Goal: Information Seeking & Learning: Learn about a topic

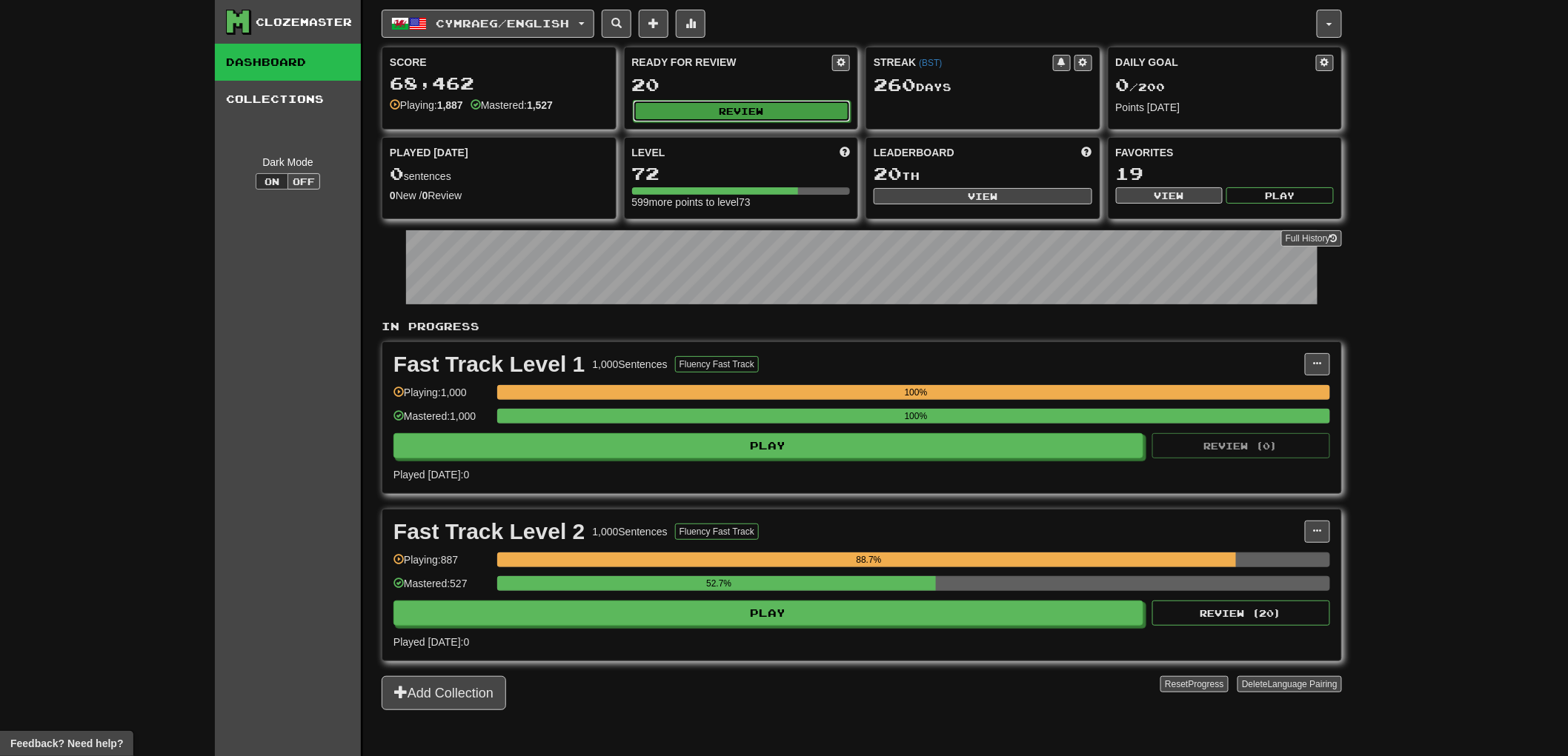
click at [743, 108] on button "Review" at bounding box center [742, 111] width 218 height 22
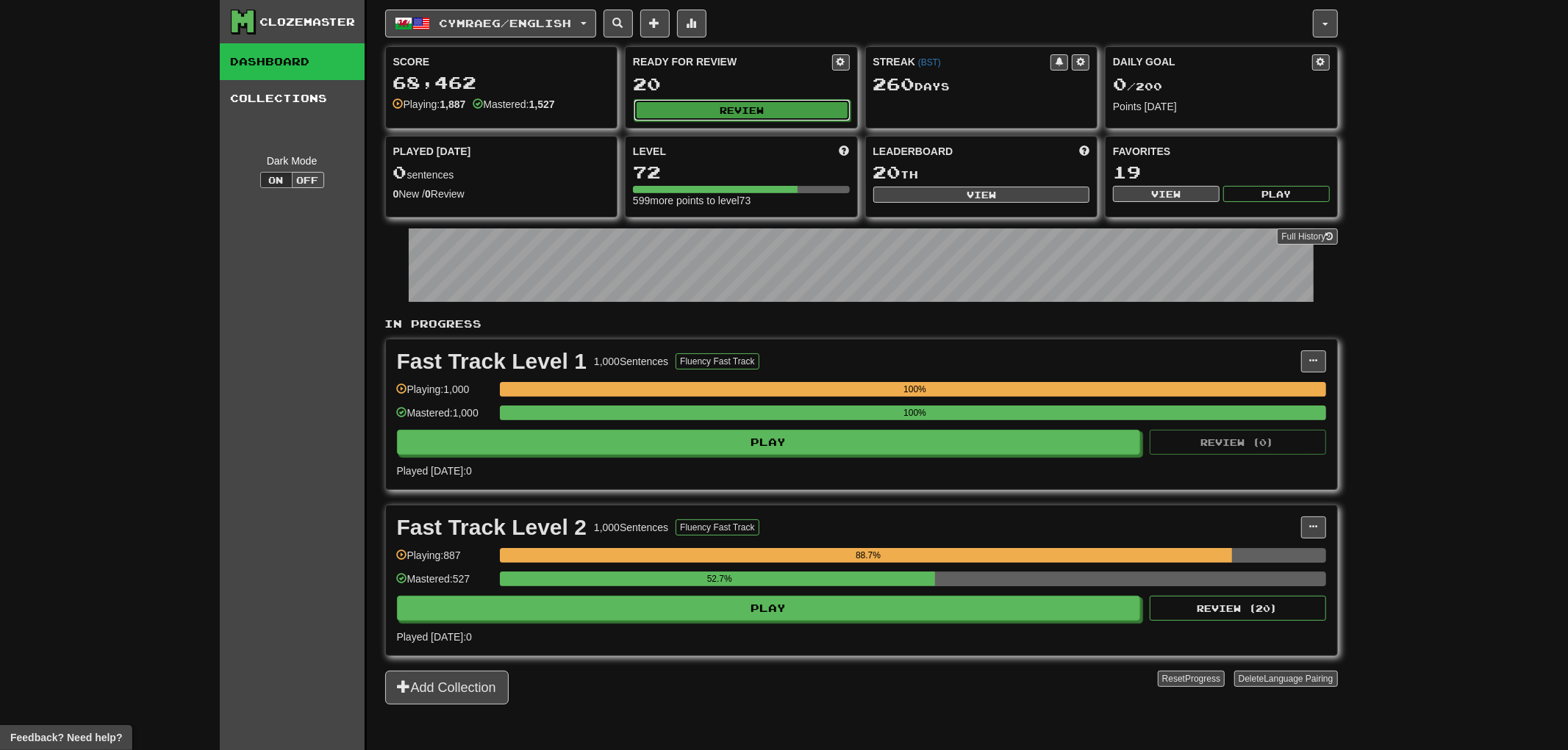
select select "**"
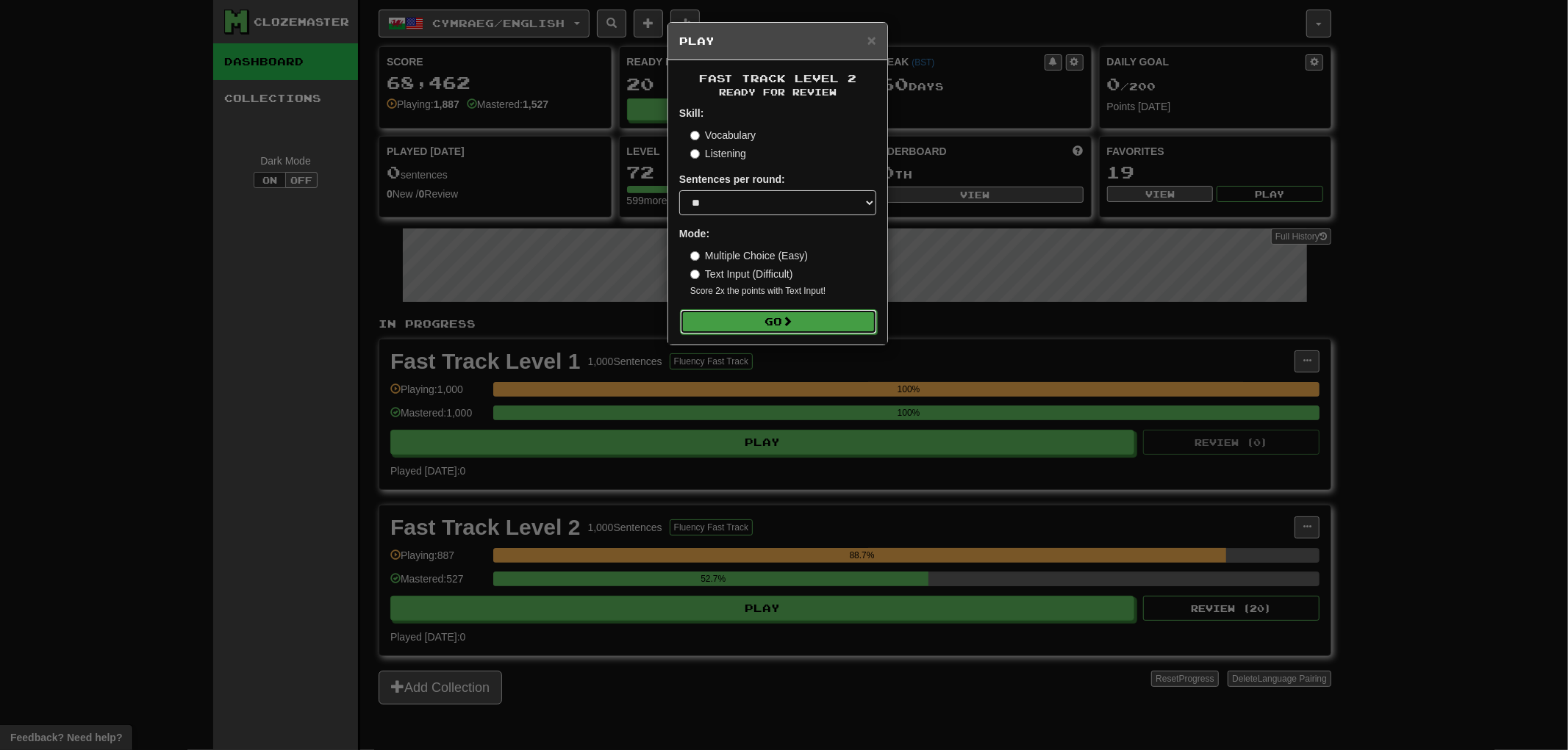
click at [792, 320] on span at bounding box center [787, 321] width 10 height 10
click at [819, 321] on button "Go" at bounding box center [778, 322] width 197 height 25
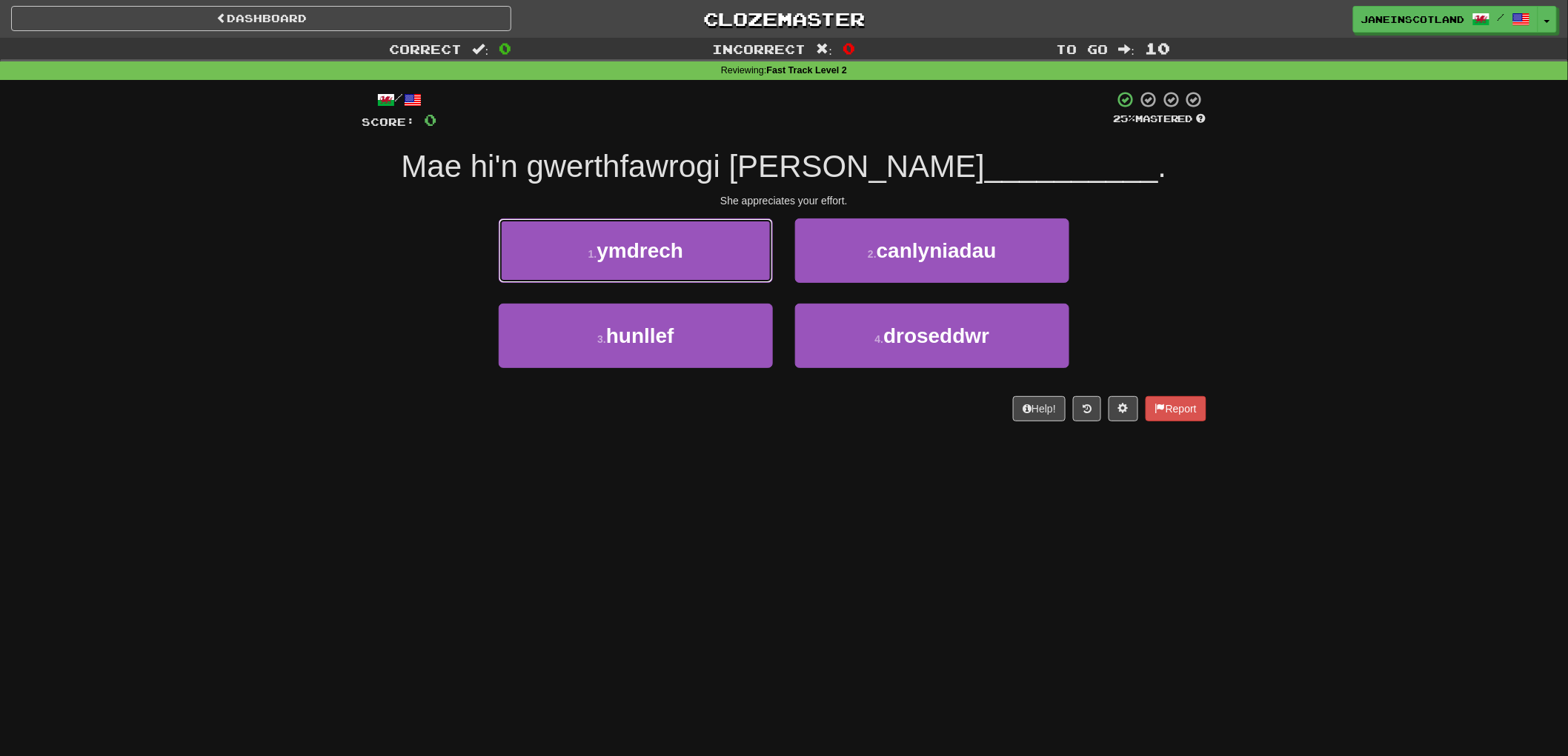
click at [703, 253] on button "1 . ymdrech" at bounding box center [636, 251] width 275 height 65
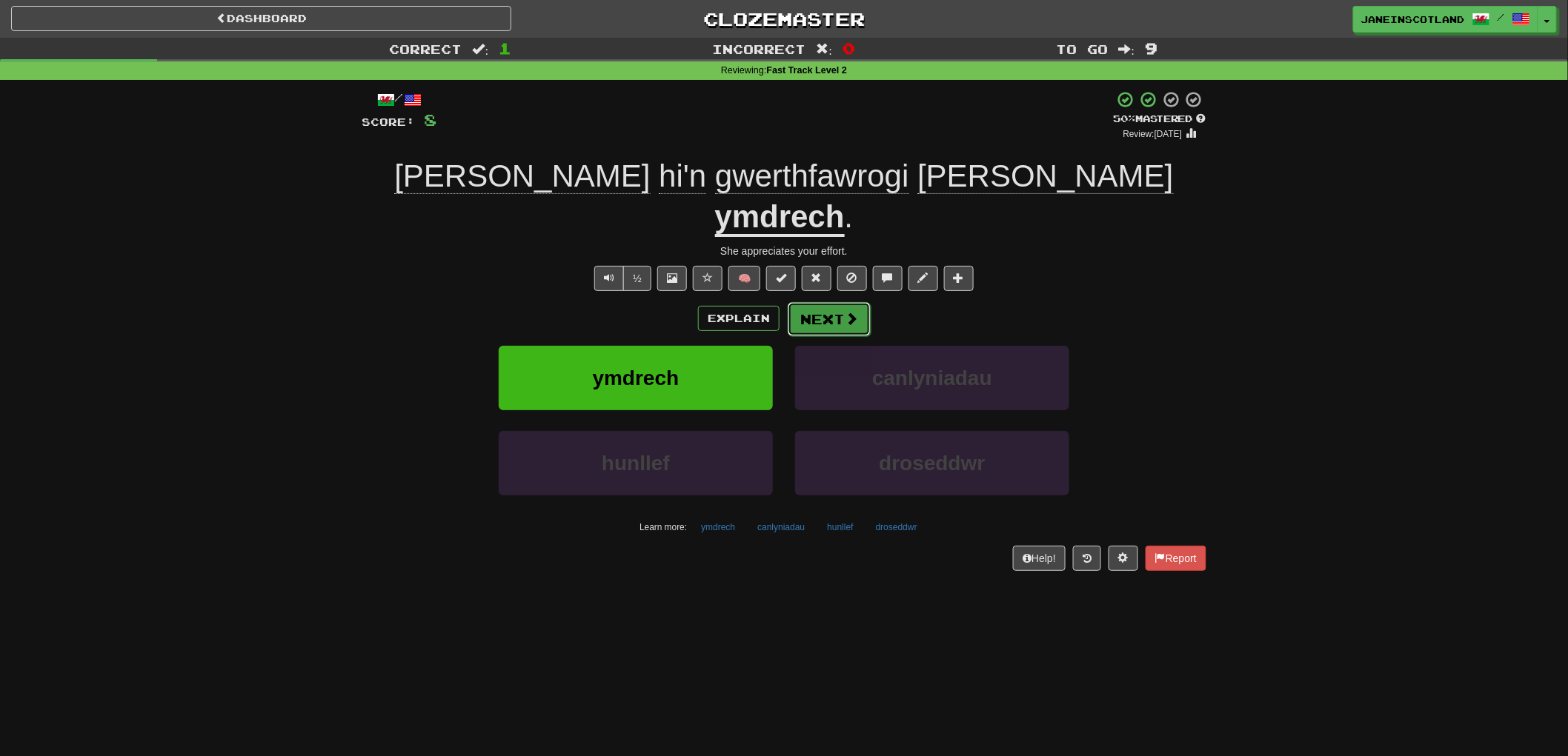
click at [836, 303] on button "Next" at bounding box center [829, 320] width 83 height 34
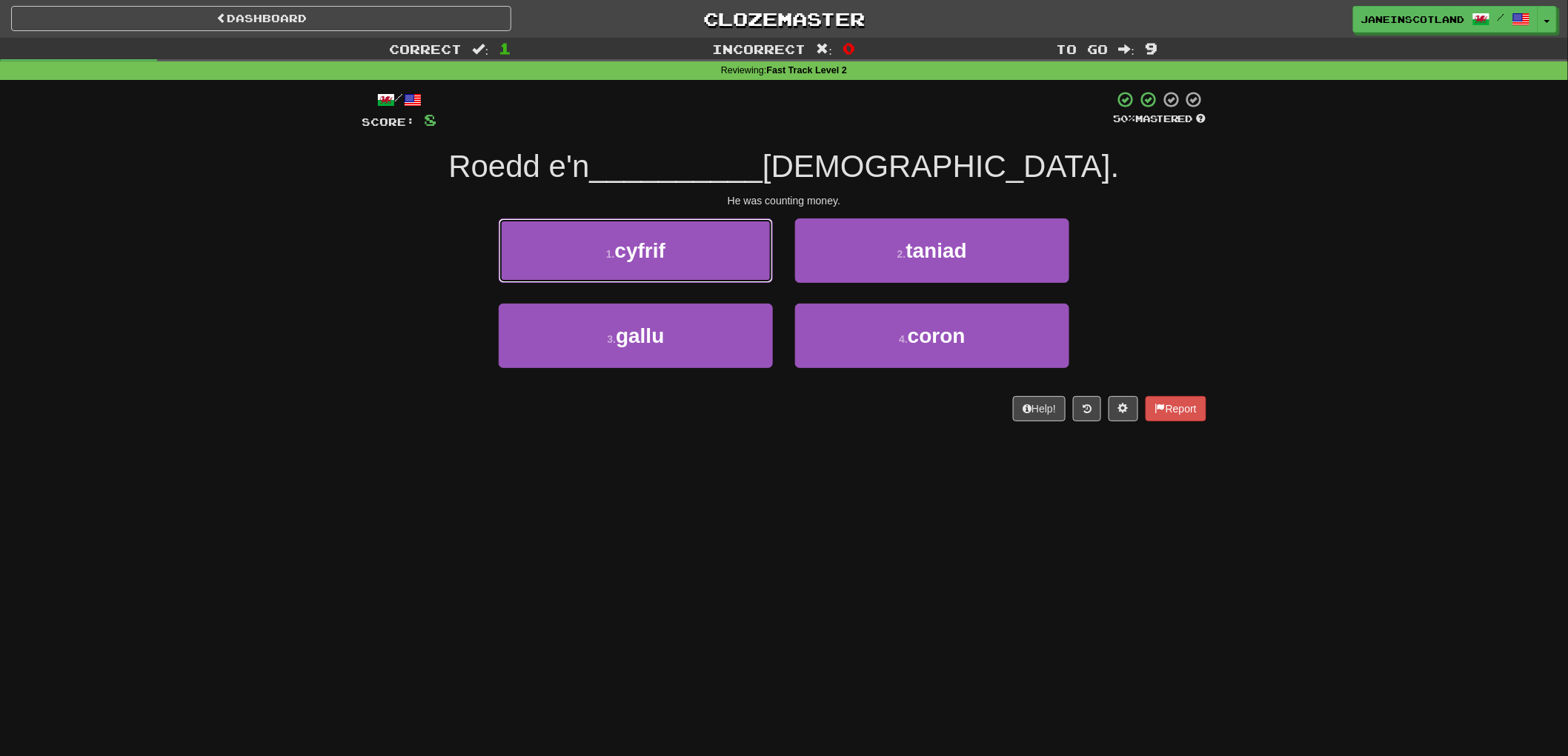
drag, startPoint x: 648, startPoint y: 257, endPoint x: 683, endPoint y: 257, distance: 35.0
click at [649, 257] on span "cyfrif" at bounding box center [639, 251] width 50 height 23
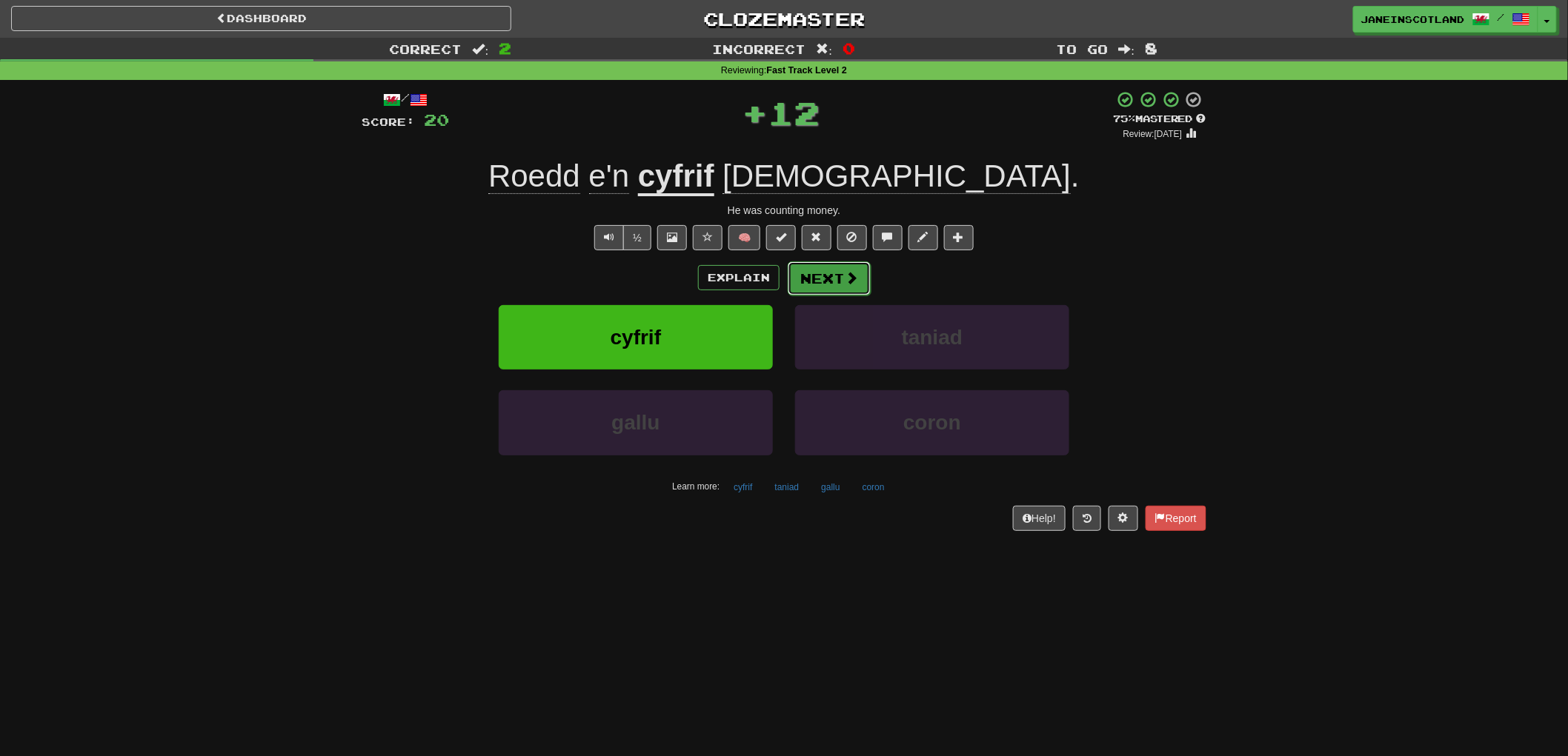
click at [828, 280] on button "Next" at bounding box center [829, 279] width 83 height 34
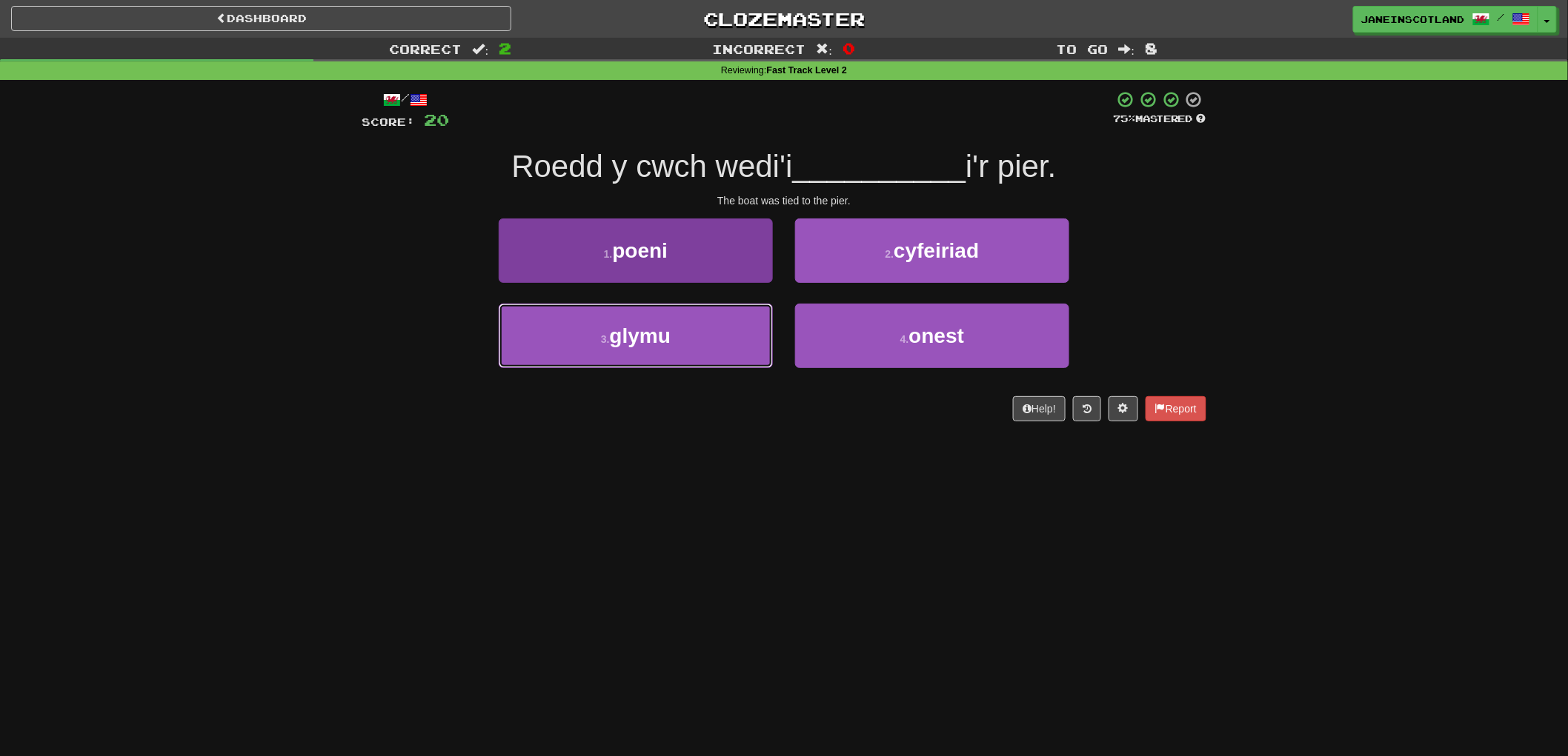
click at [703, 346] on button "3 . glymu" at bounding box center [636, 336] width 275 height 65
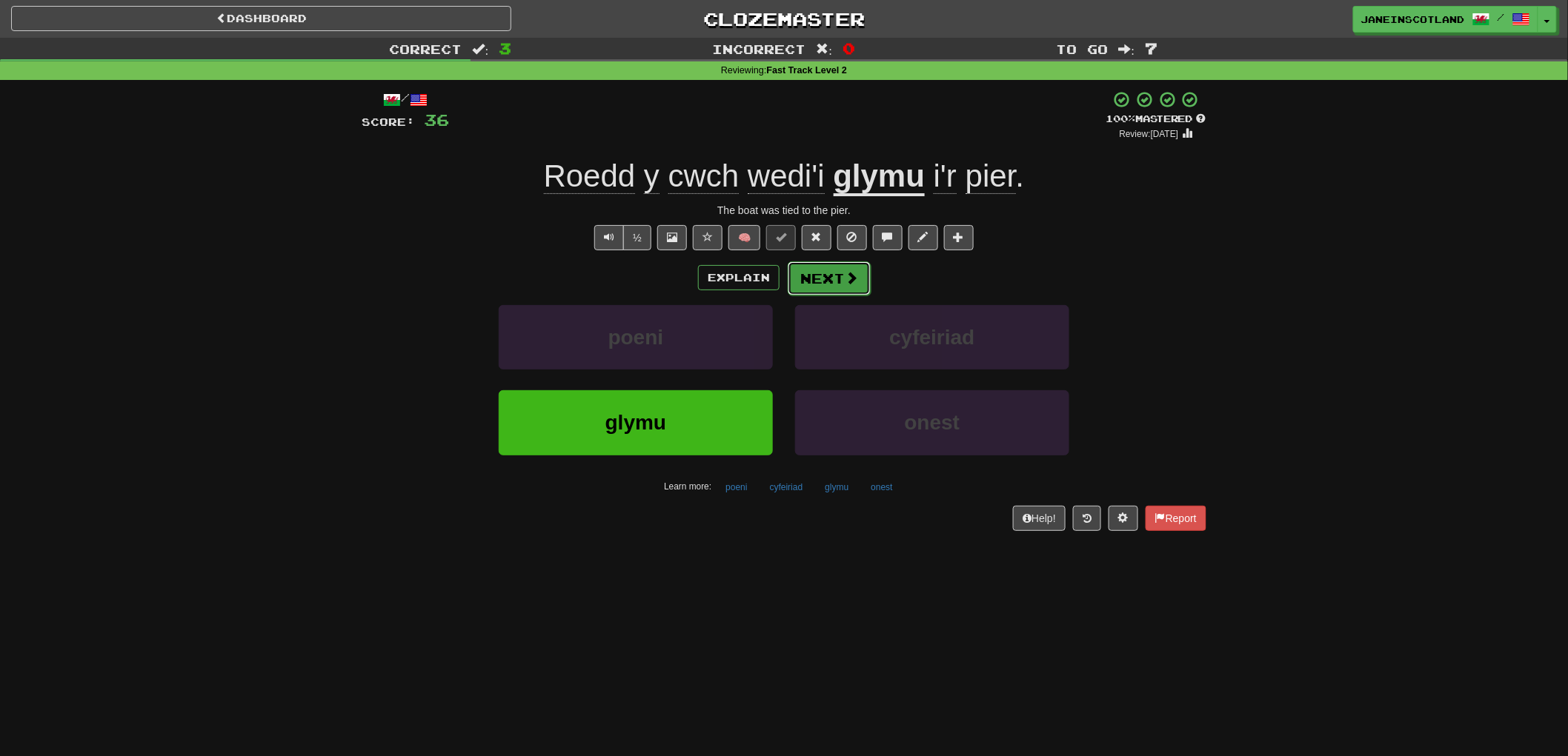
click at [835, 279] on button "Next" at bounding box center [829, 279] width 83 height 34
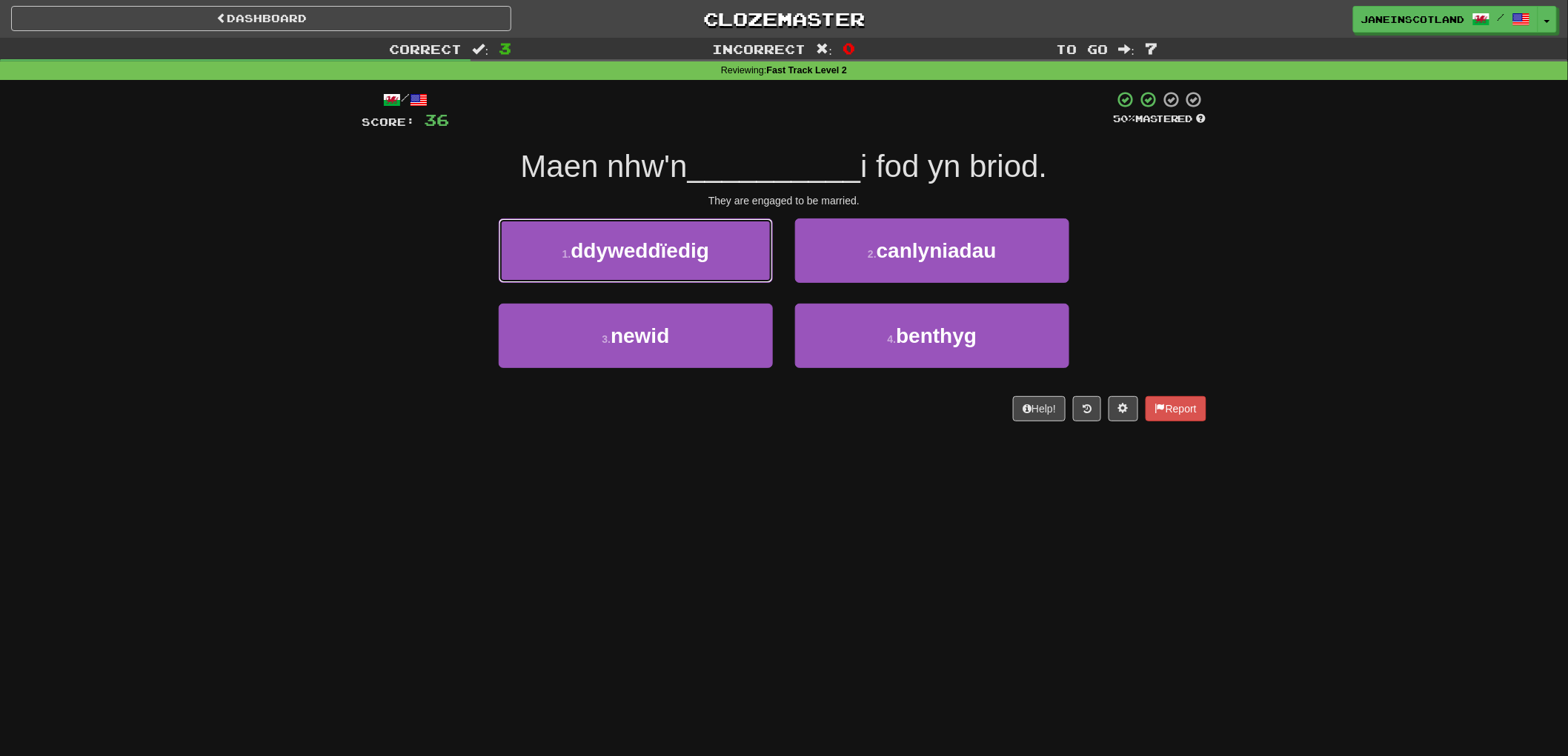
click at [660, 256] on span "ddyweddïedig" at bounding box center [640, 251] width 139 height 23
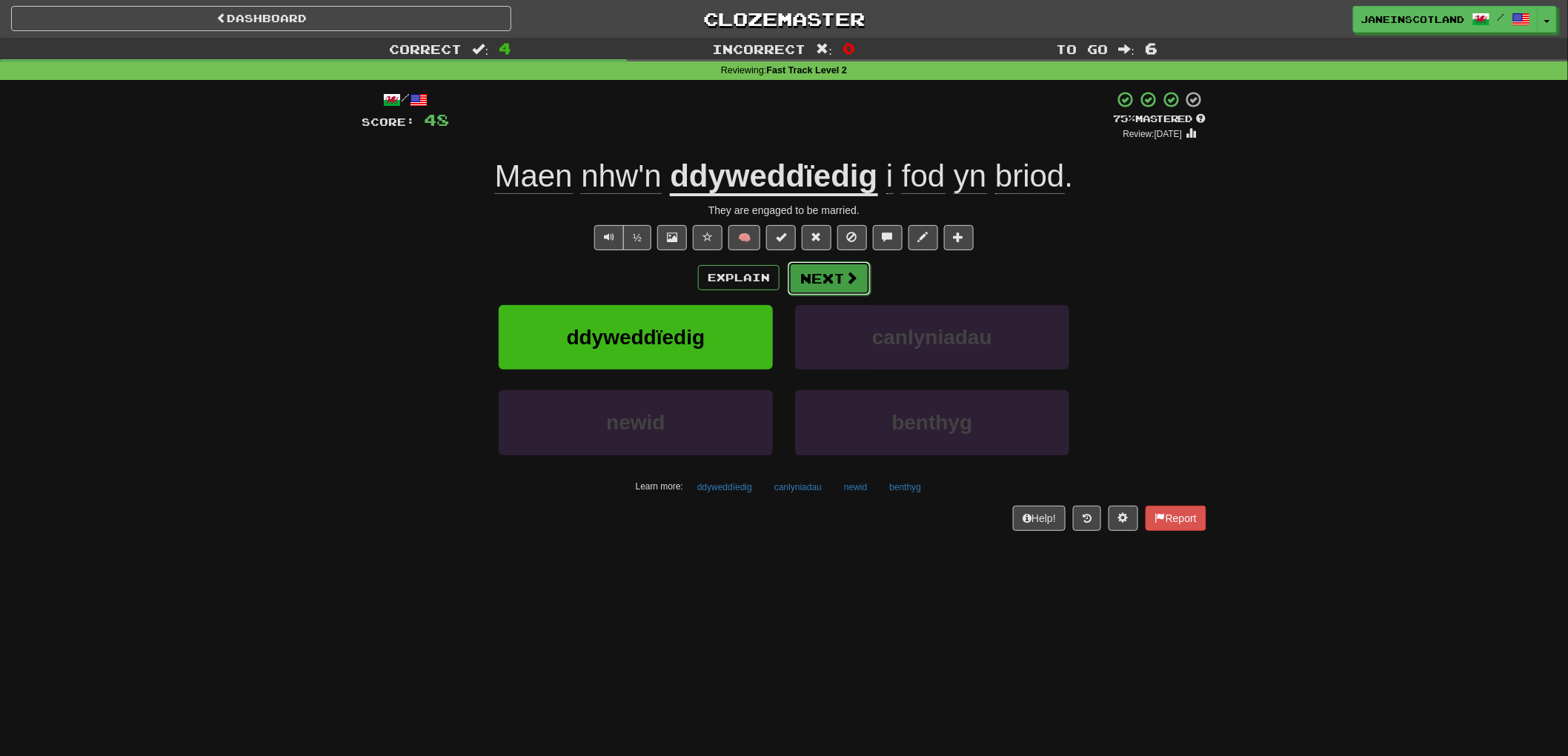
click at [840, 280] on button "Next" at bounding box center [829, 279] width 83 height 34
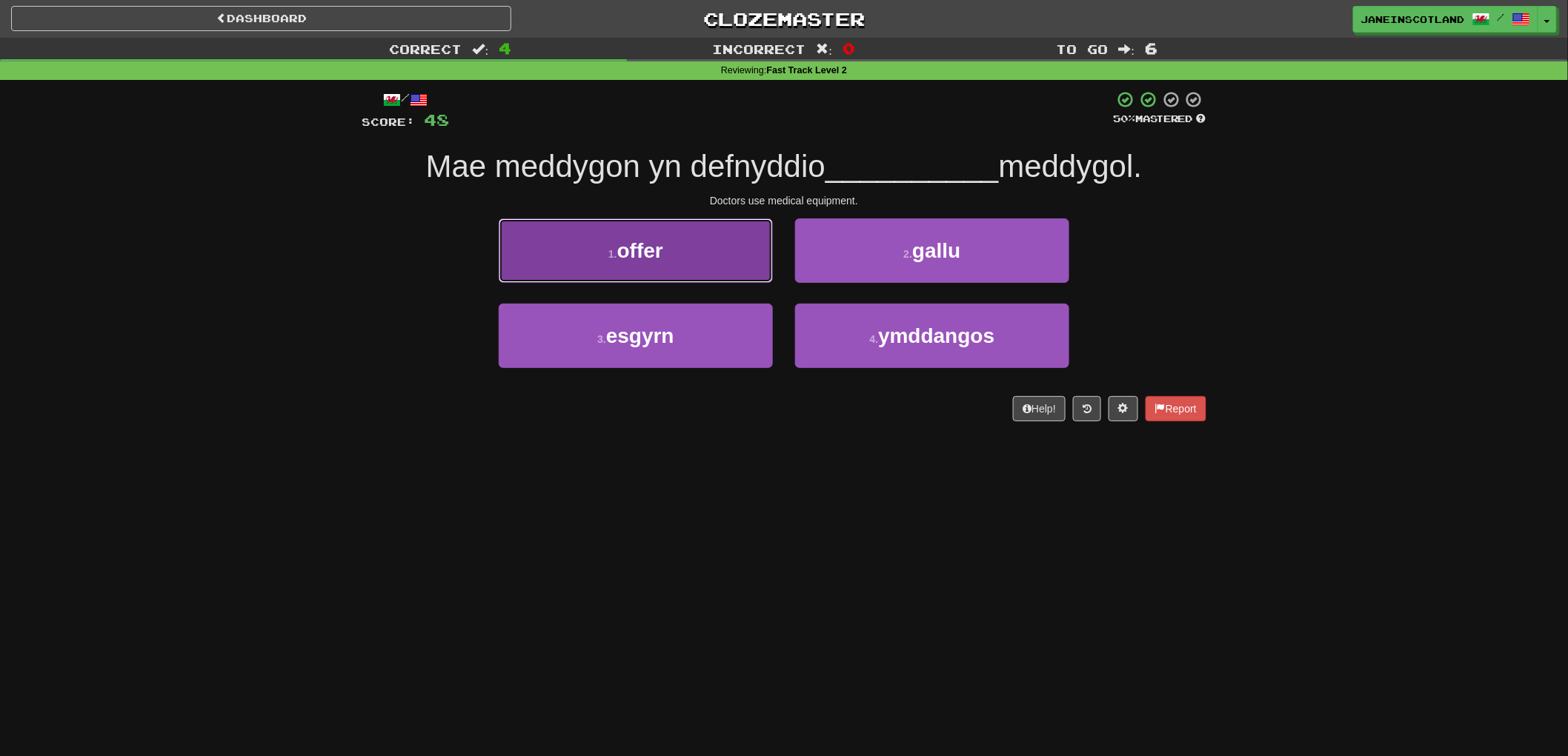
click at [684, 263] on button "1 . offer" at bounding box center [636, 251] width 275 height 65
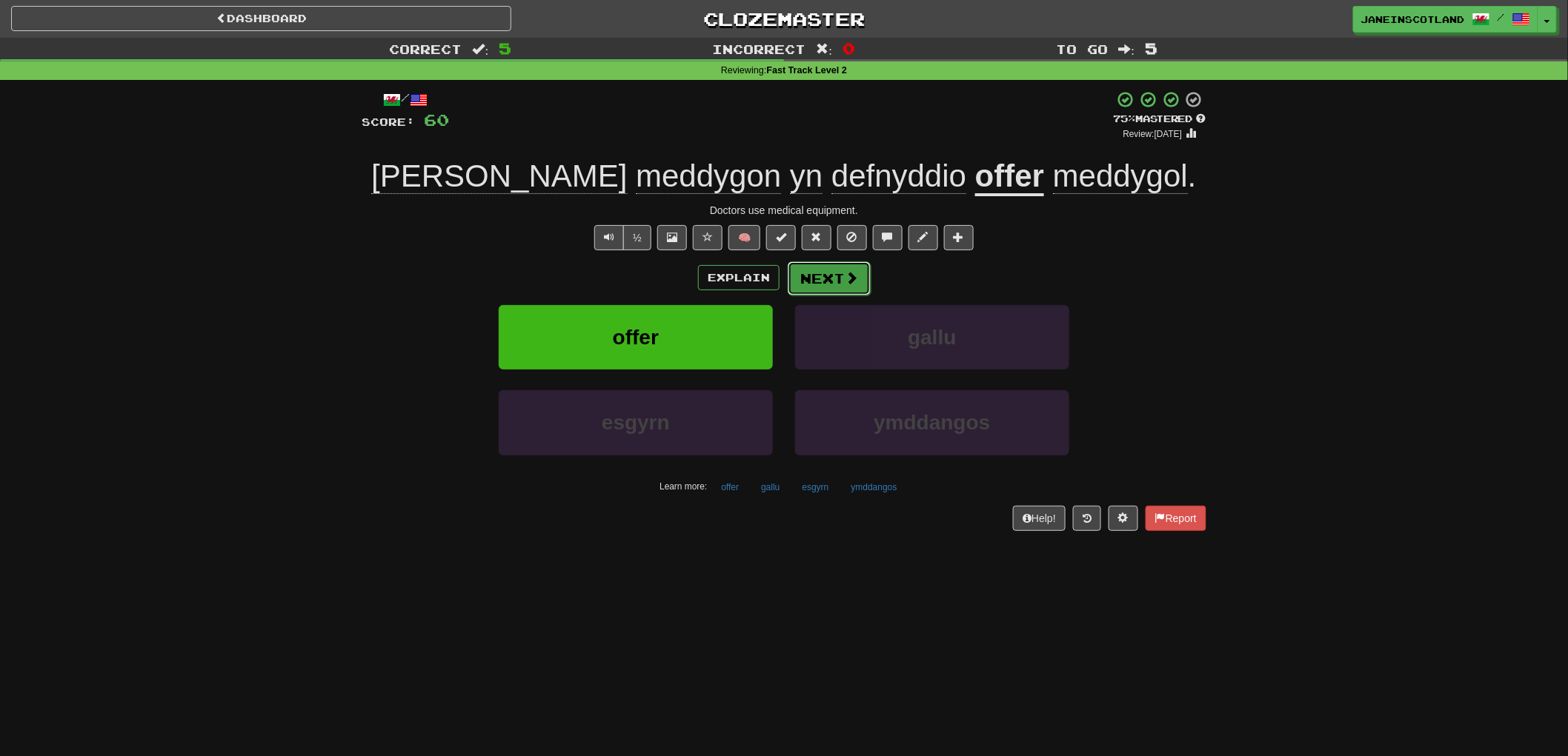
click at [838, 276] on button "Next" at bounding box center [829, 279] width 83 height 34
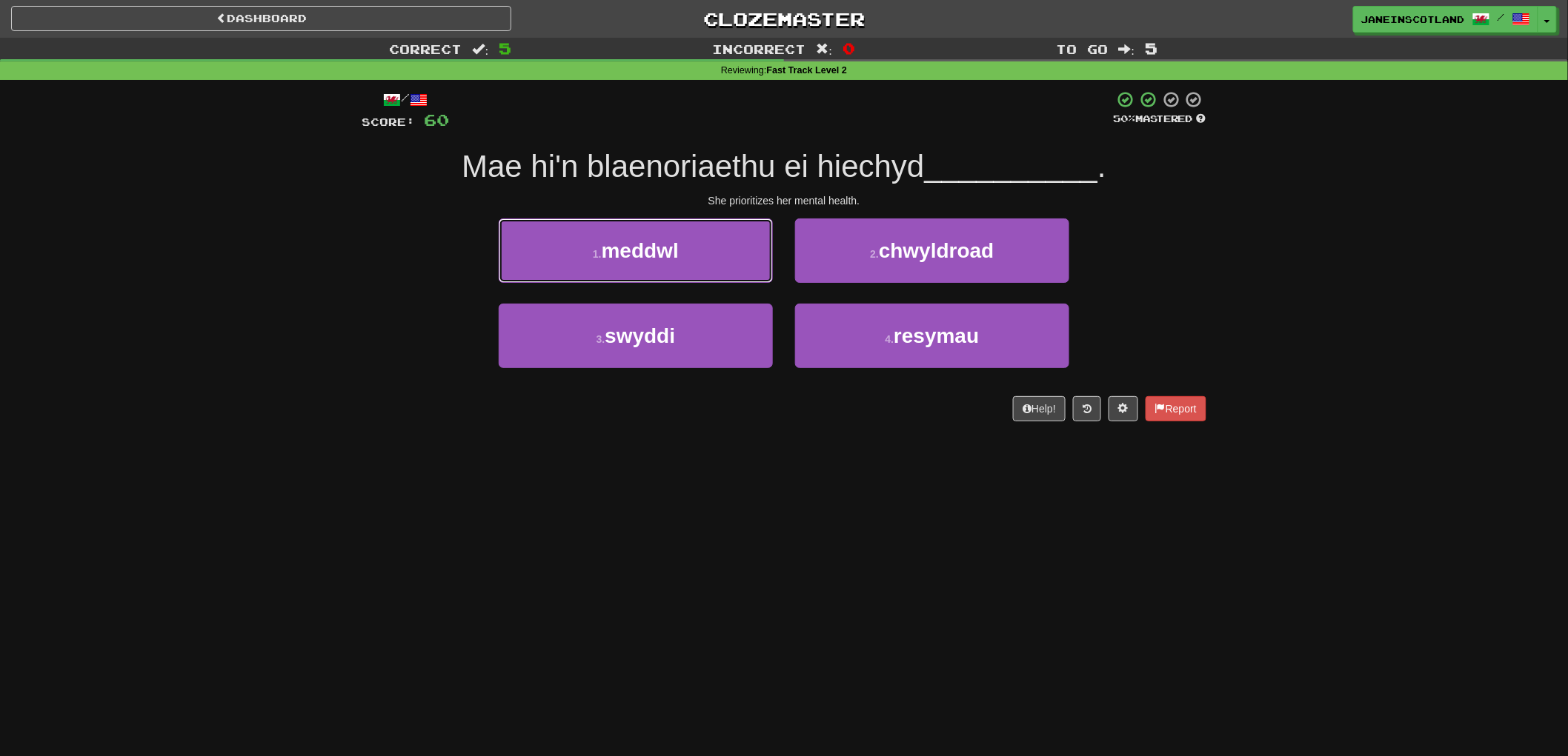
click at [754, 260] on button "1 . meddwl" at bounding box center [636, 251] width 275 height 65
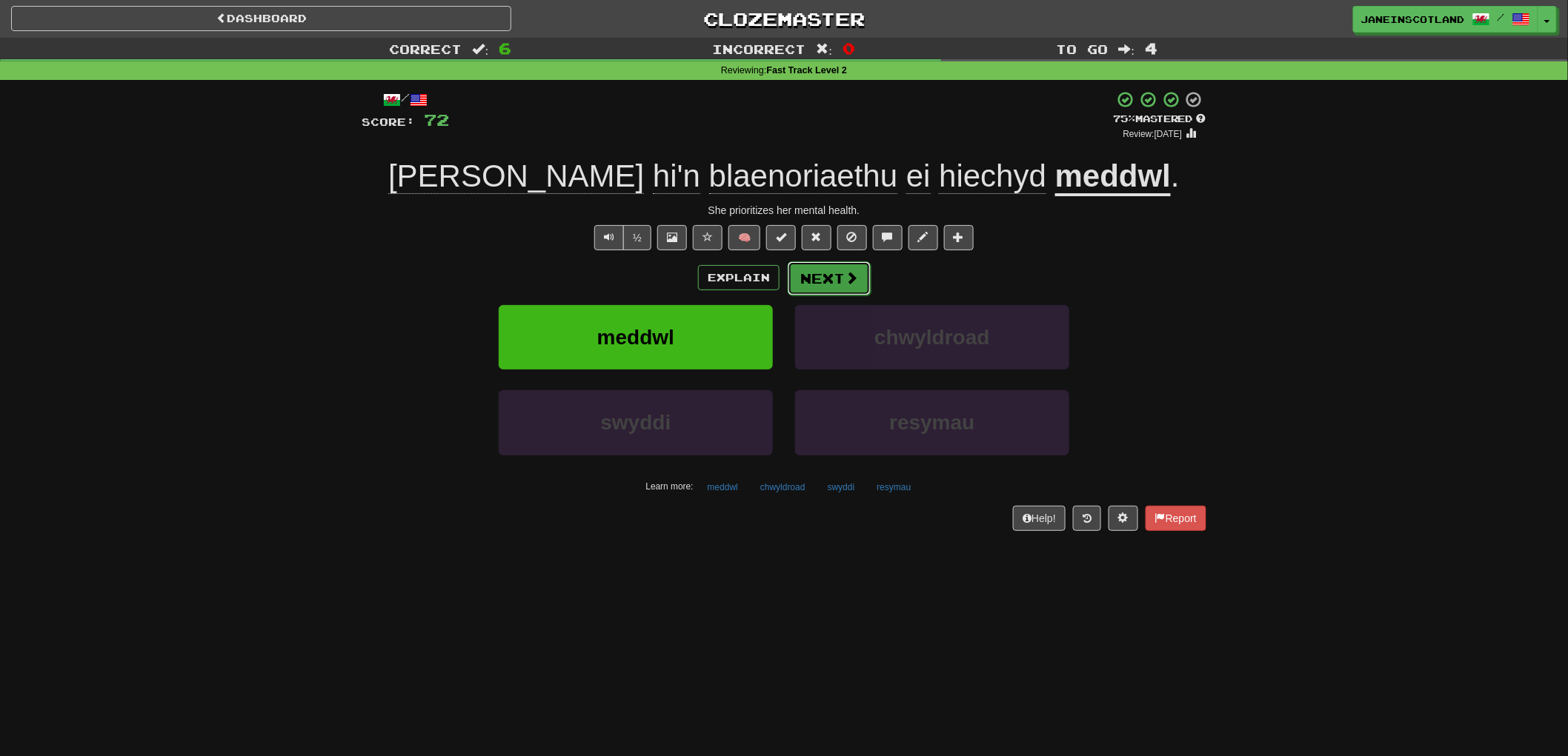
click at [833, 276] on button "Next" at bounding box center [829, 279] width 83 height 34
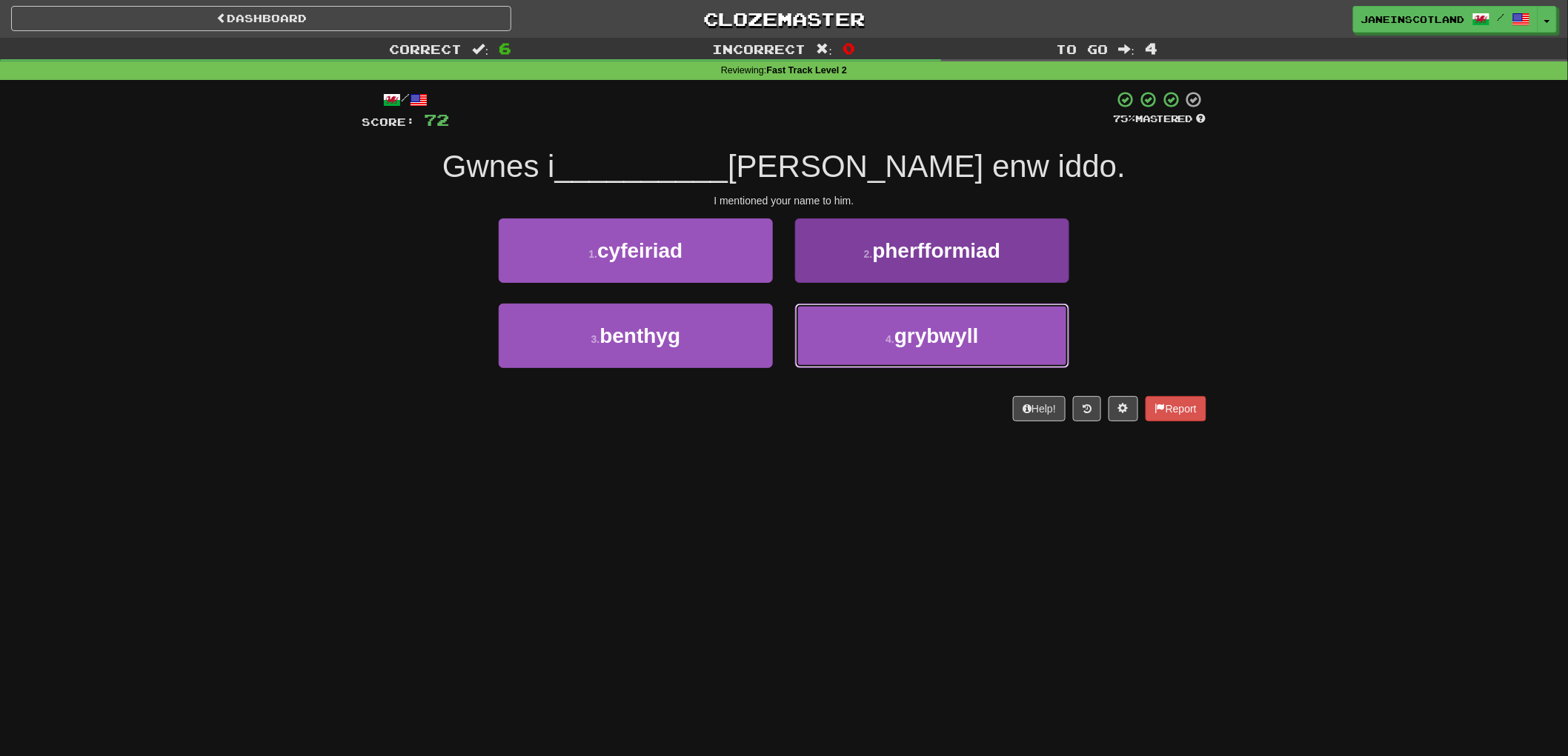
click at [1042, 341] on button "4 . grybwyll" at bounding box center [933, 336] width 275 height 65
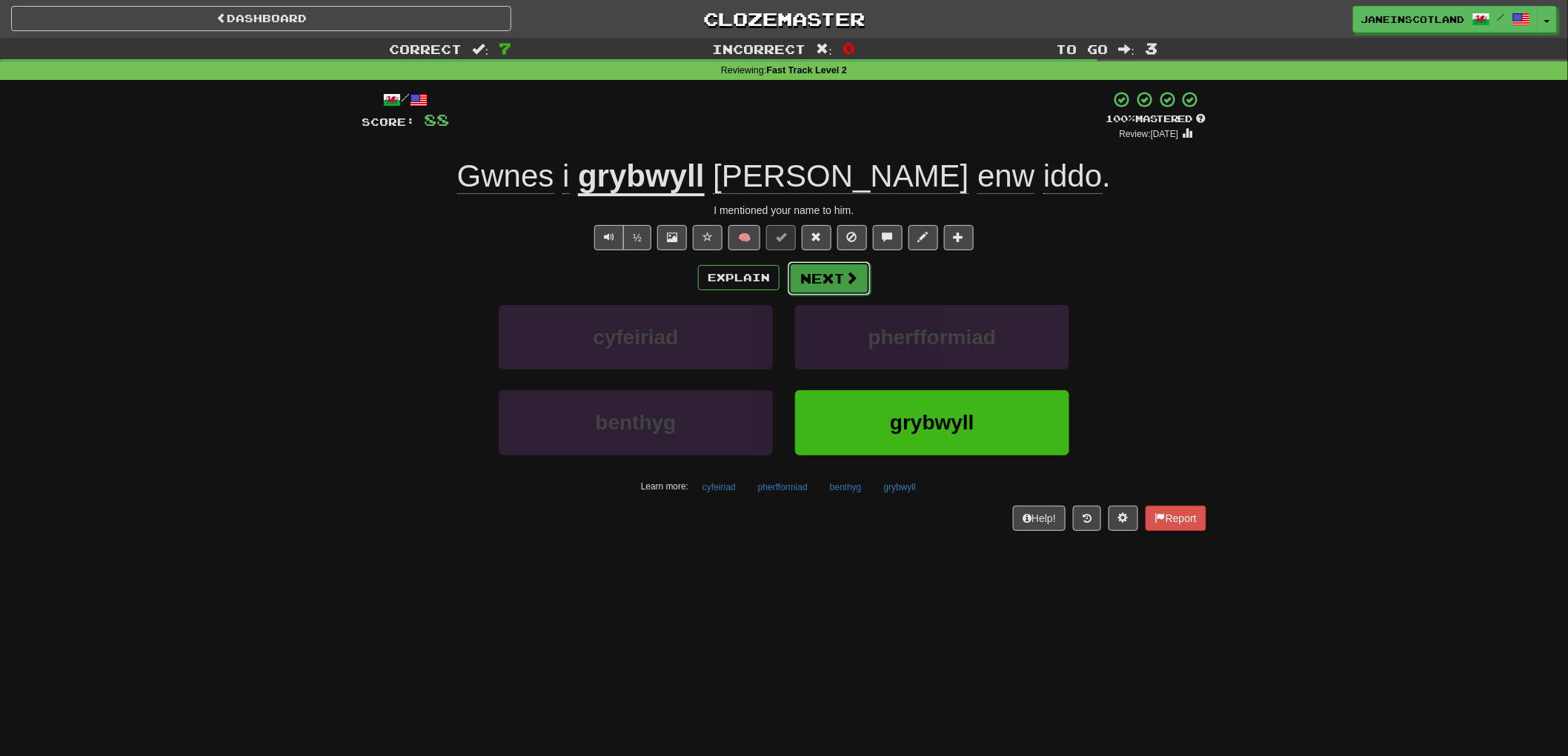
click at [832, 278] on button "Next" at bounding box center [829, 279] width 83 height 34
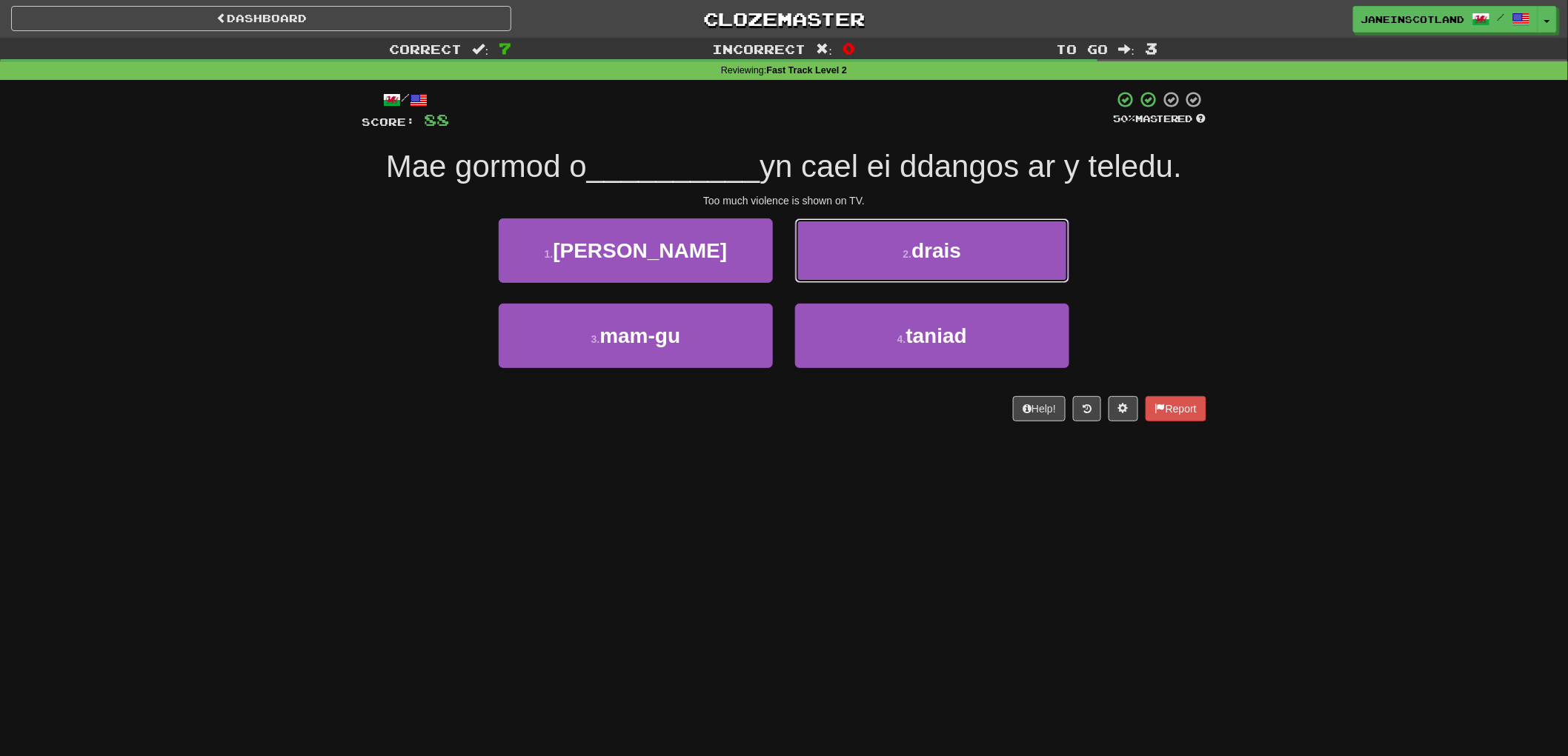
click at [1044, 248] on button "2 . drais" at bounding box center [933, 251] width 275 height 65
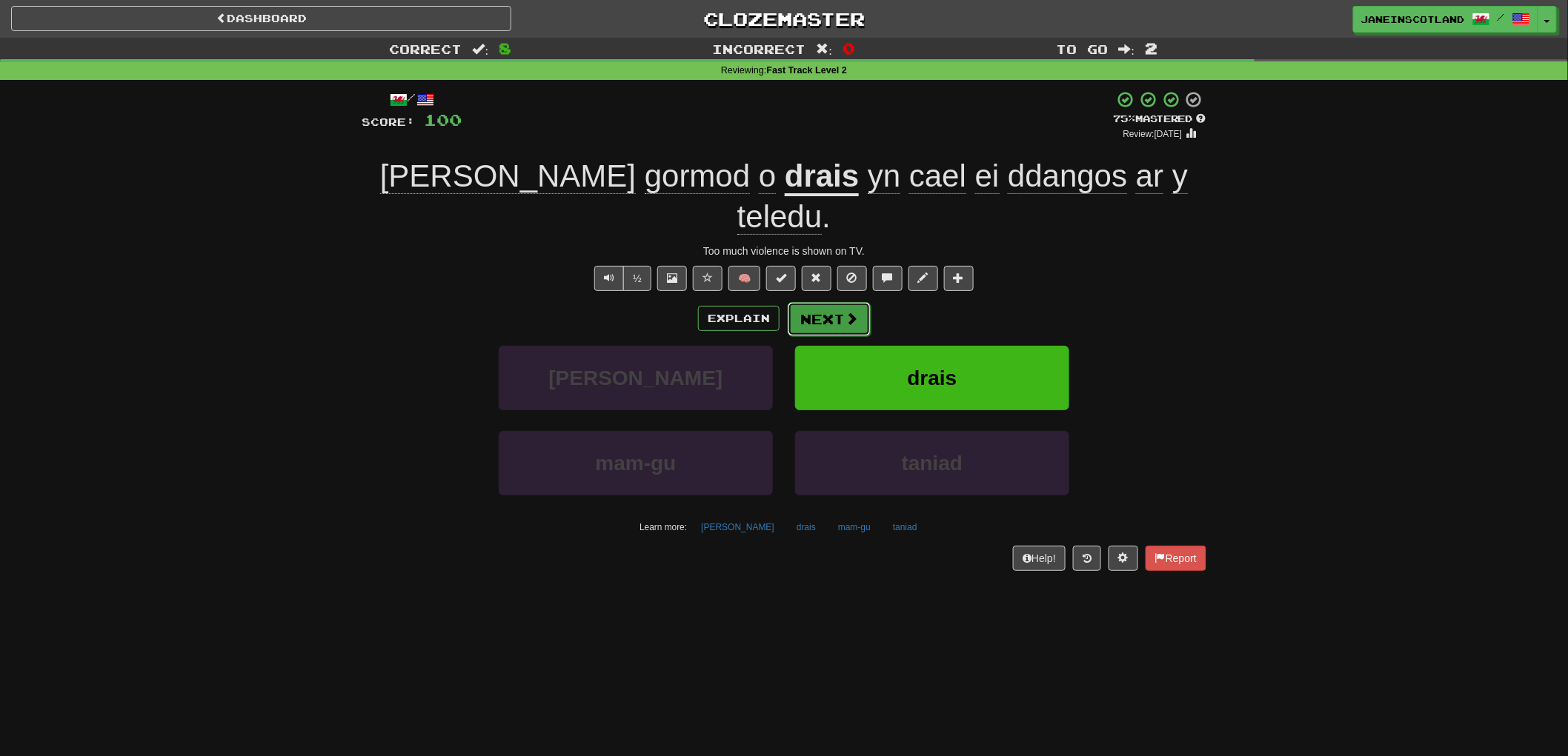
click at [809, 303] on button "Next" at bounding box center [829, 320] width 83 height 34
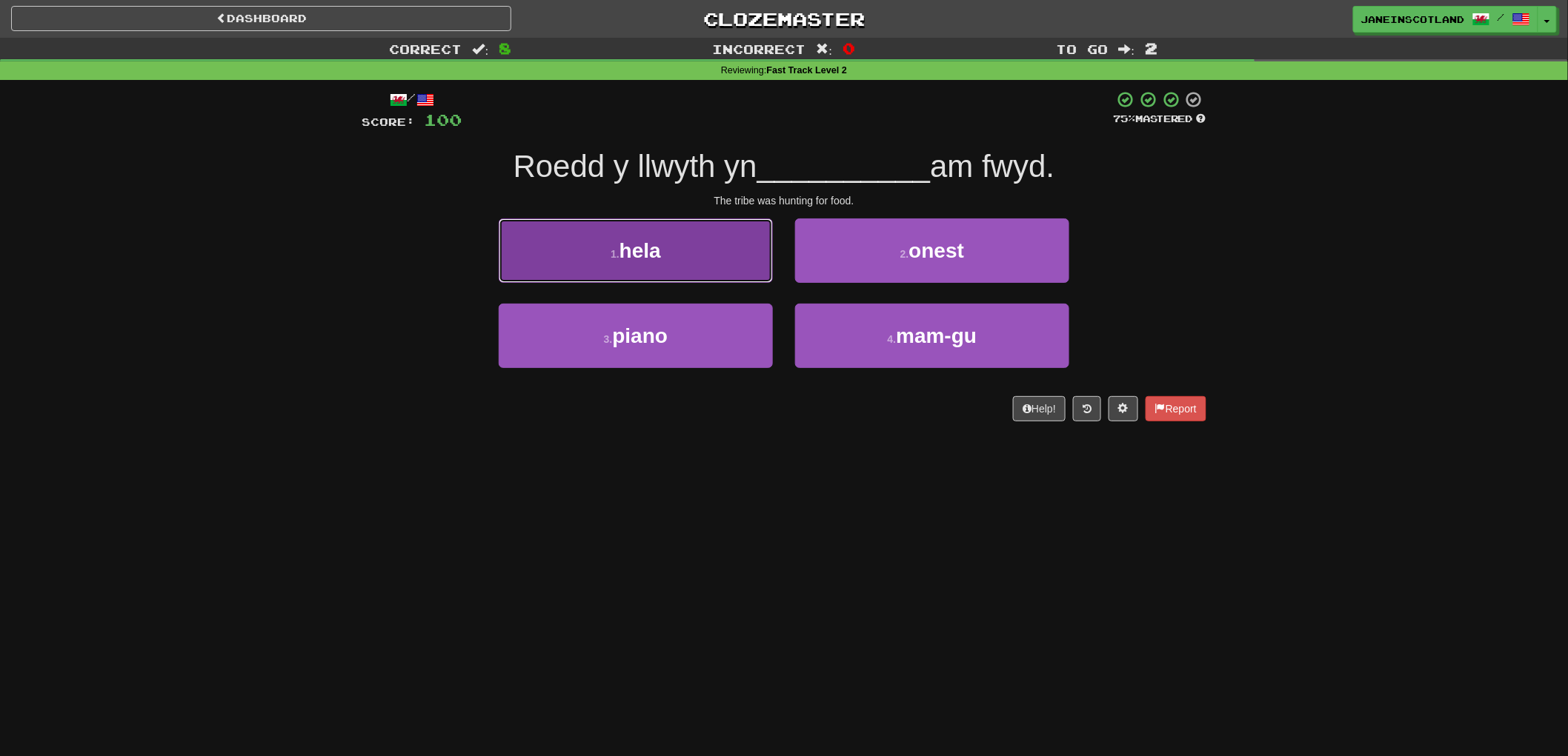
click at [677, 269] on button "1 . hela" at bounding box center [636, 251] width 275 height 65
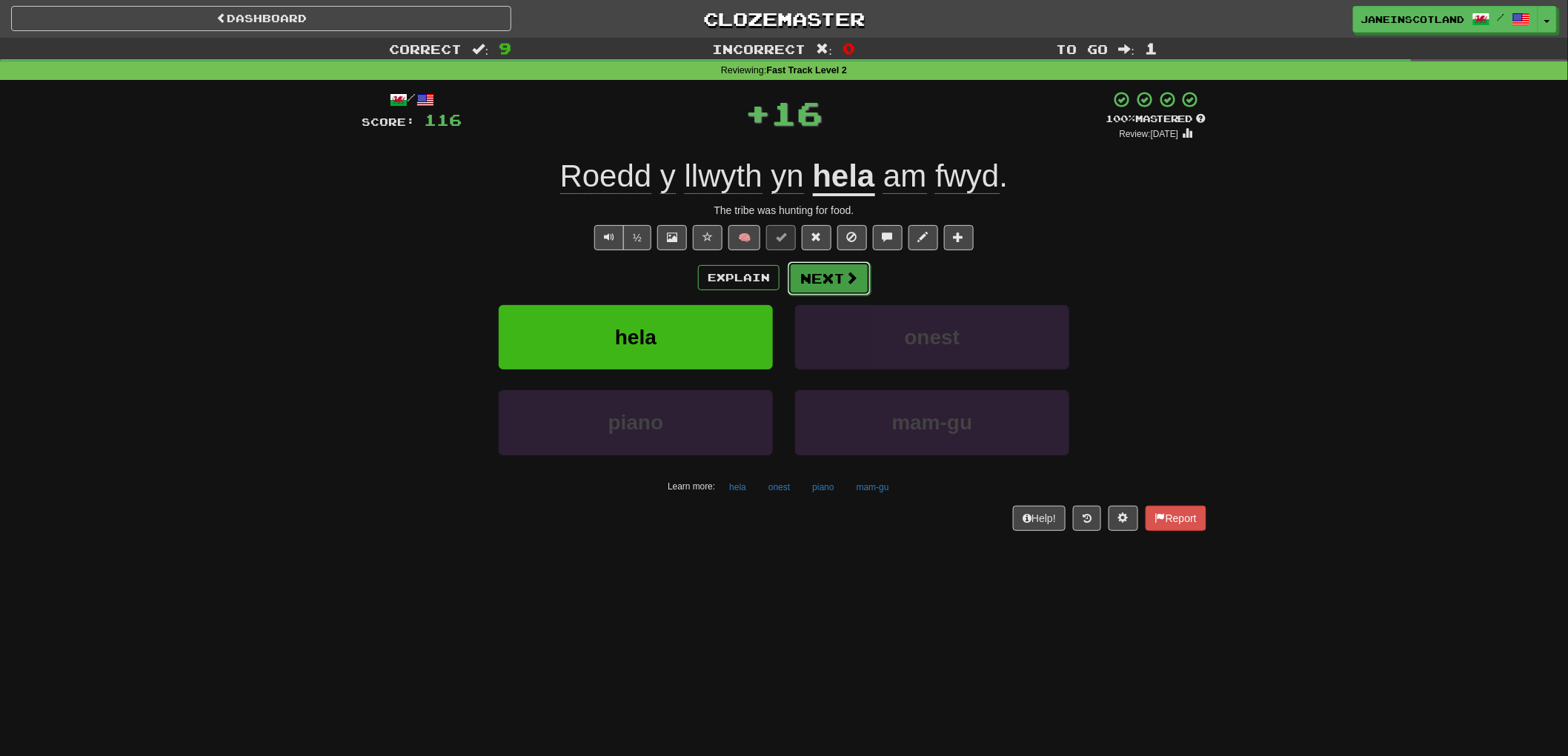
click at [847, 274] on span at bounding box center [852, 278] width 14 height 14
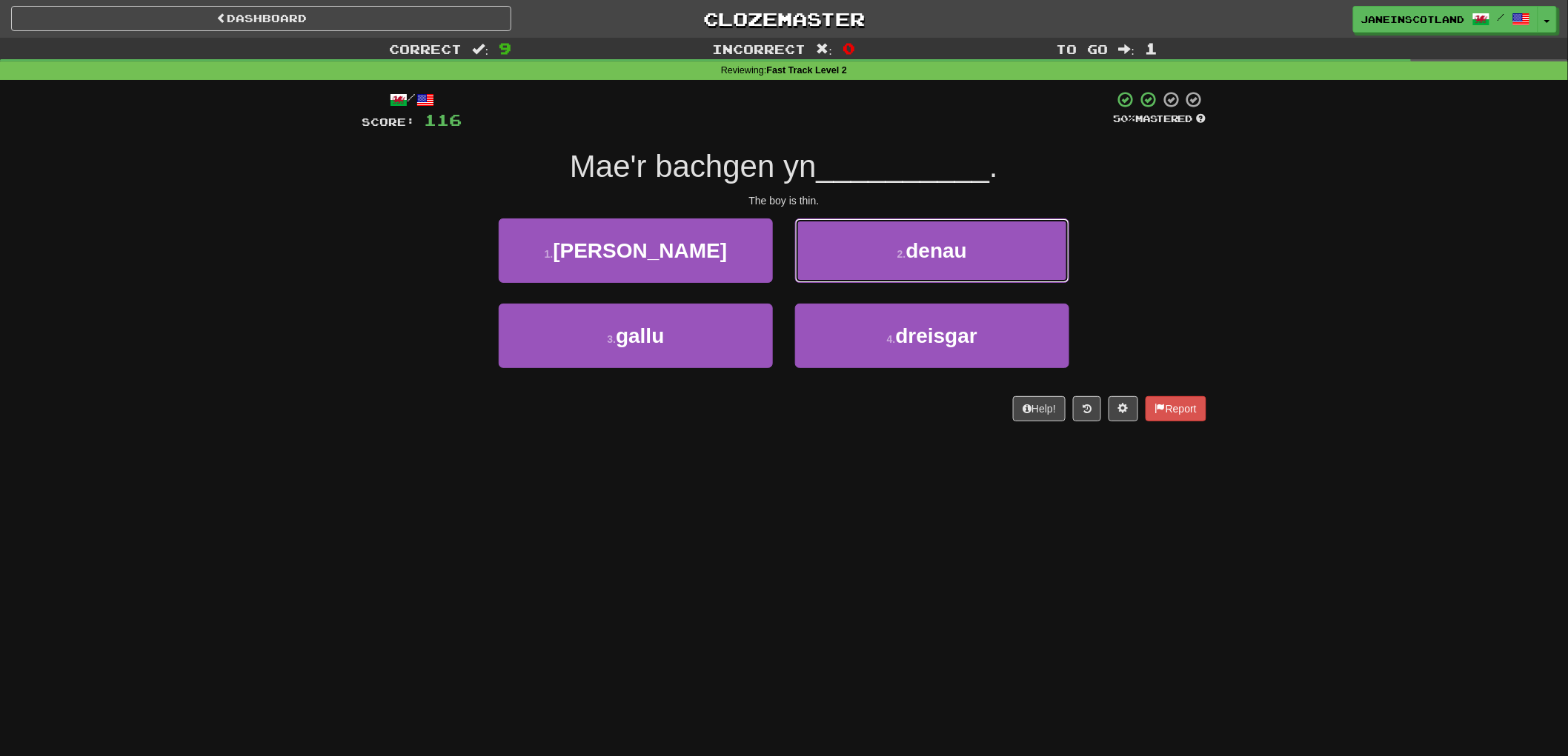
click at [1019, 246] on button "2 . denau" at bounding box center [933, 251] width 275 height 65
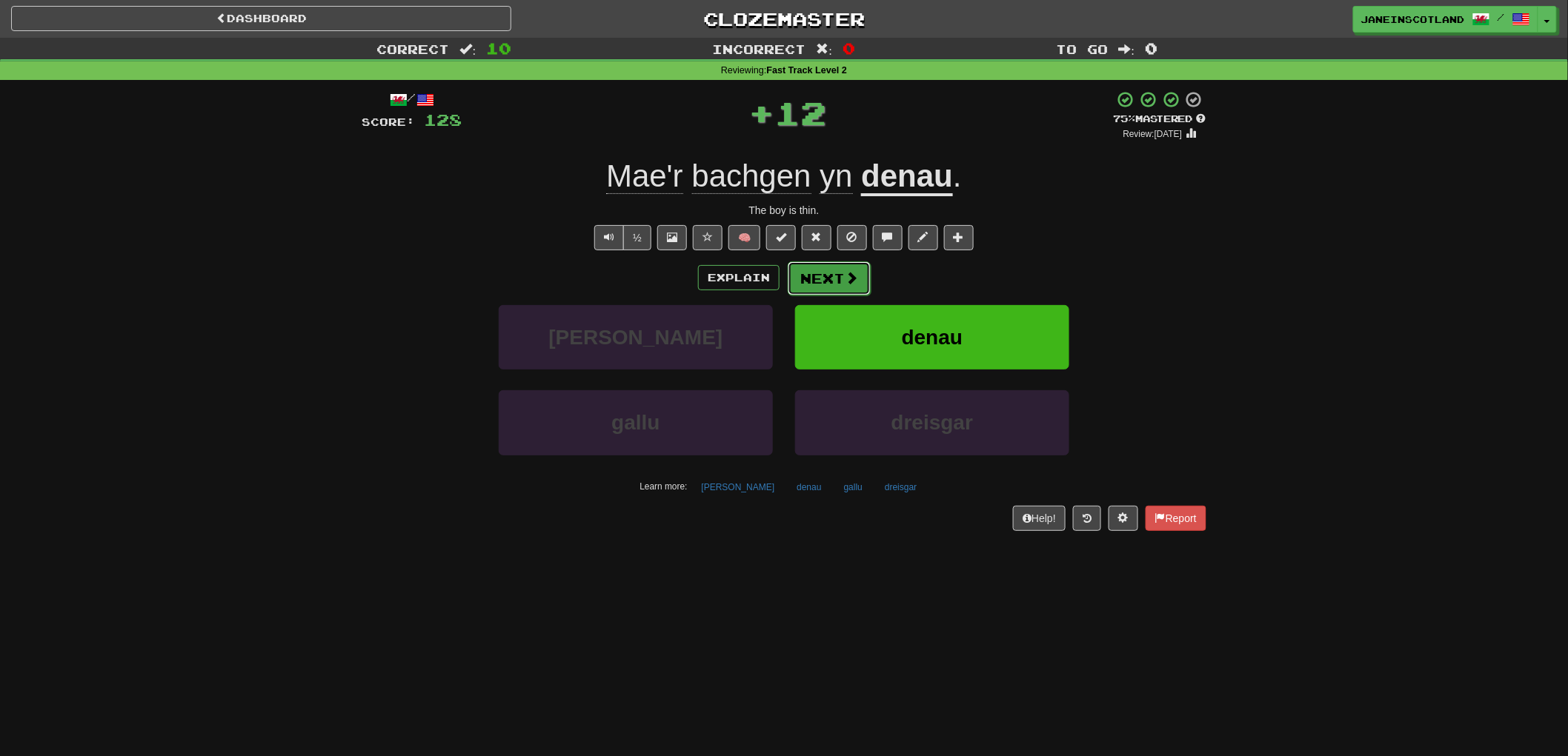
click at [847, 280] on span at bounding box center [852, 278] width 14 height 14
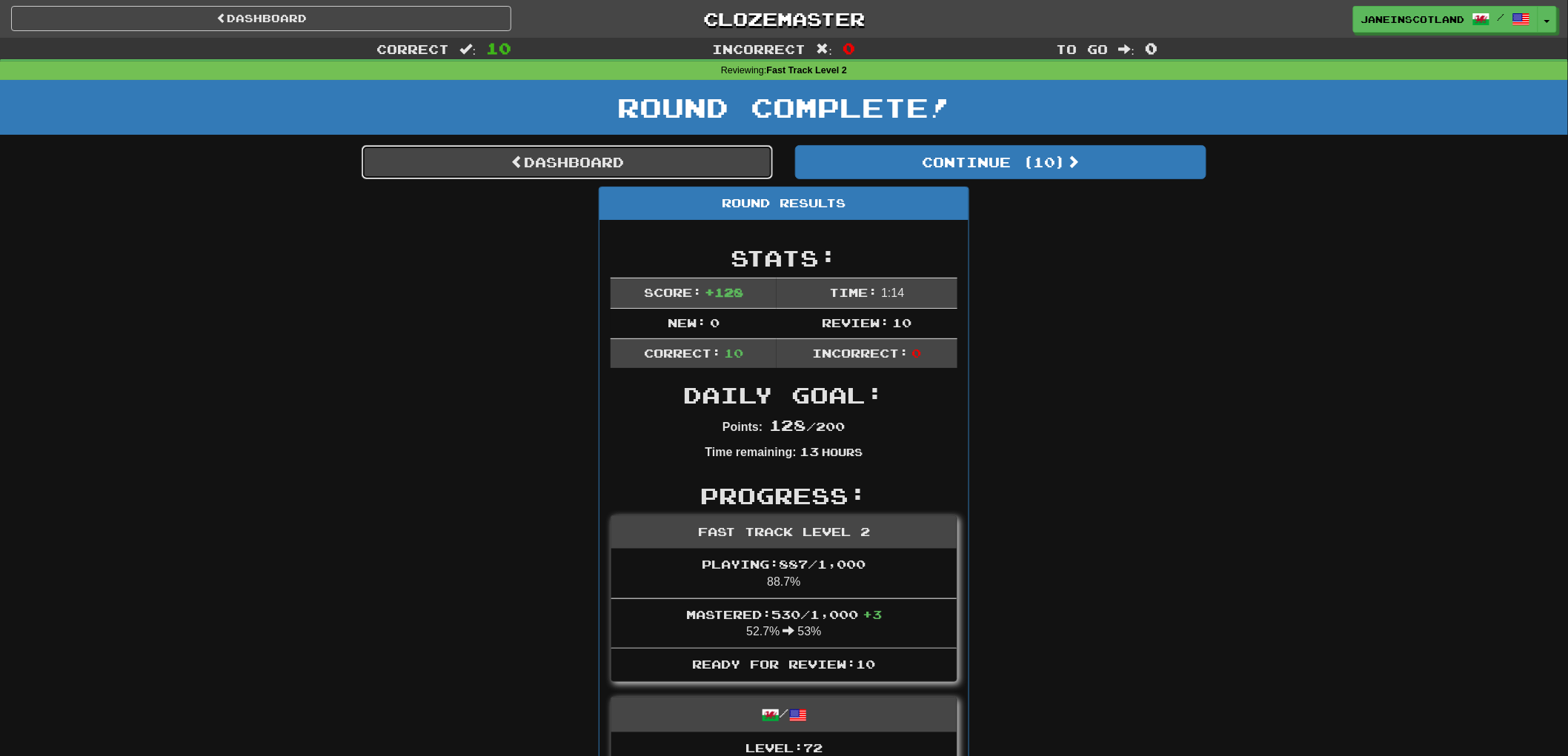
click at [520, 164] on link "Dashboard" at bounding box center [567, 162] width 411 height 34
